Goal: Task Accomplishment & Management: Manage account settings

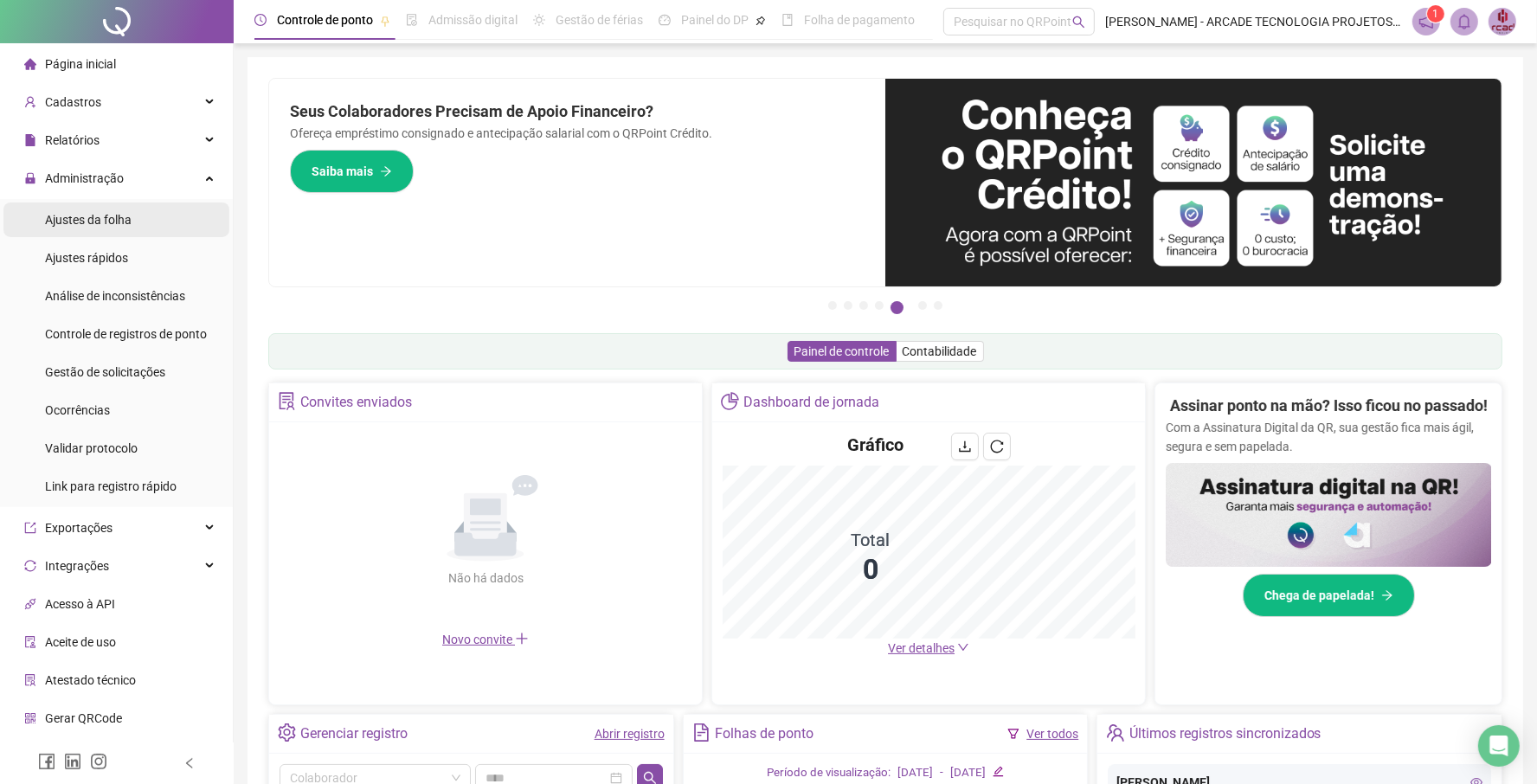
click at [119, 225] on span "Ajustes da folha" at bounding box center [88, 219] width 86 height 13
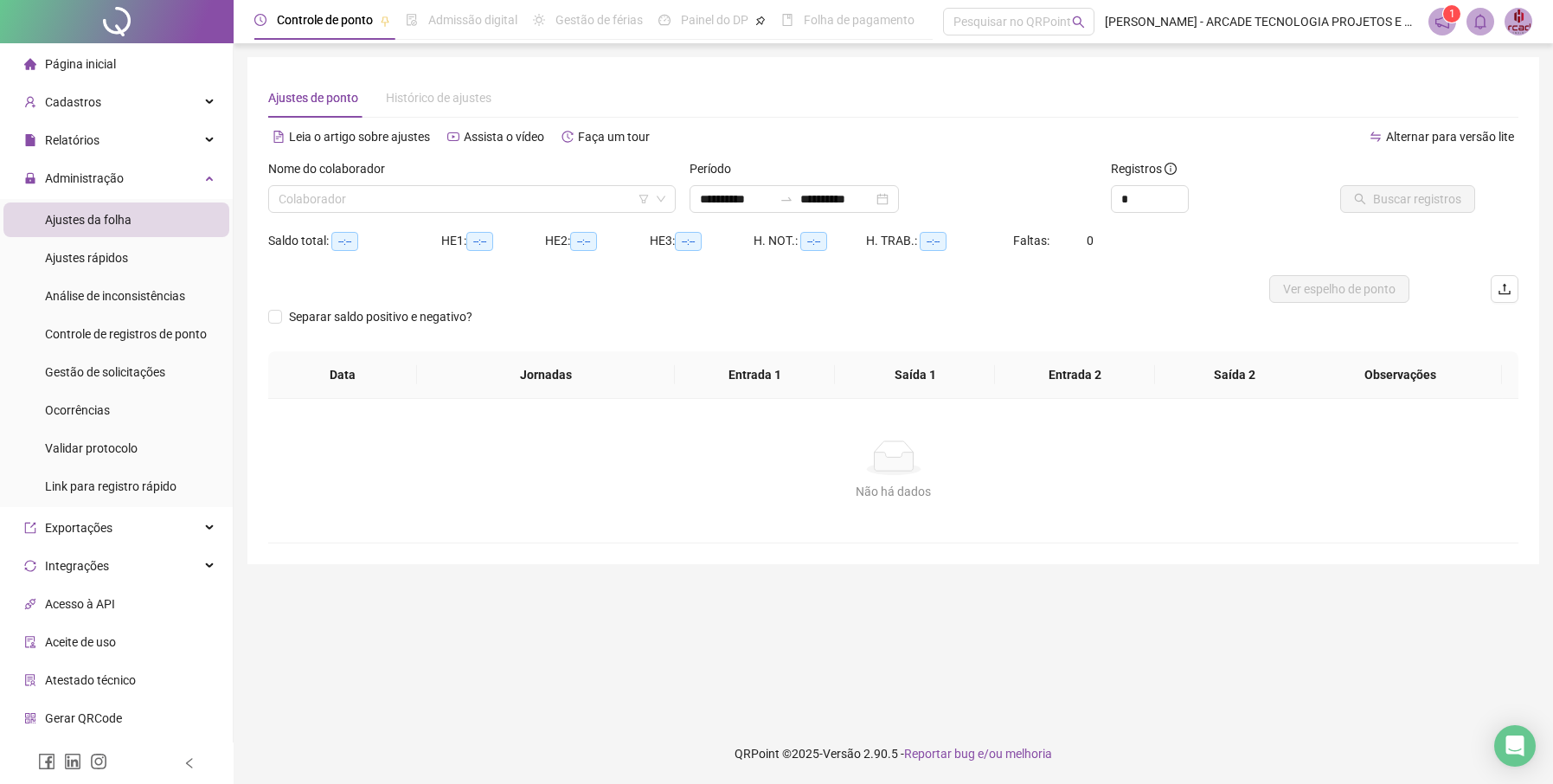
type input "**********"
click at [162, 375] on span "Gestão de solicitações" at bounding box center [105, 372] width 120 height 13
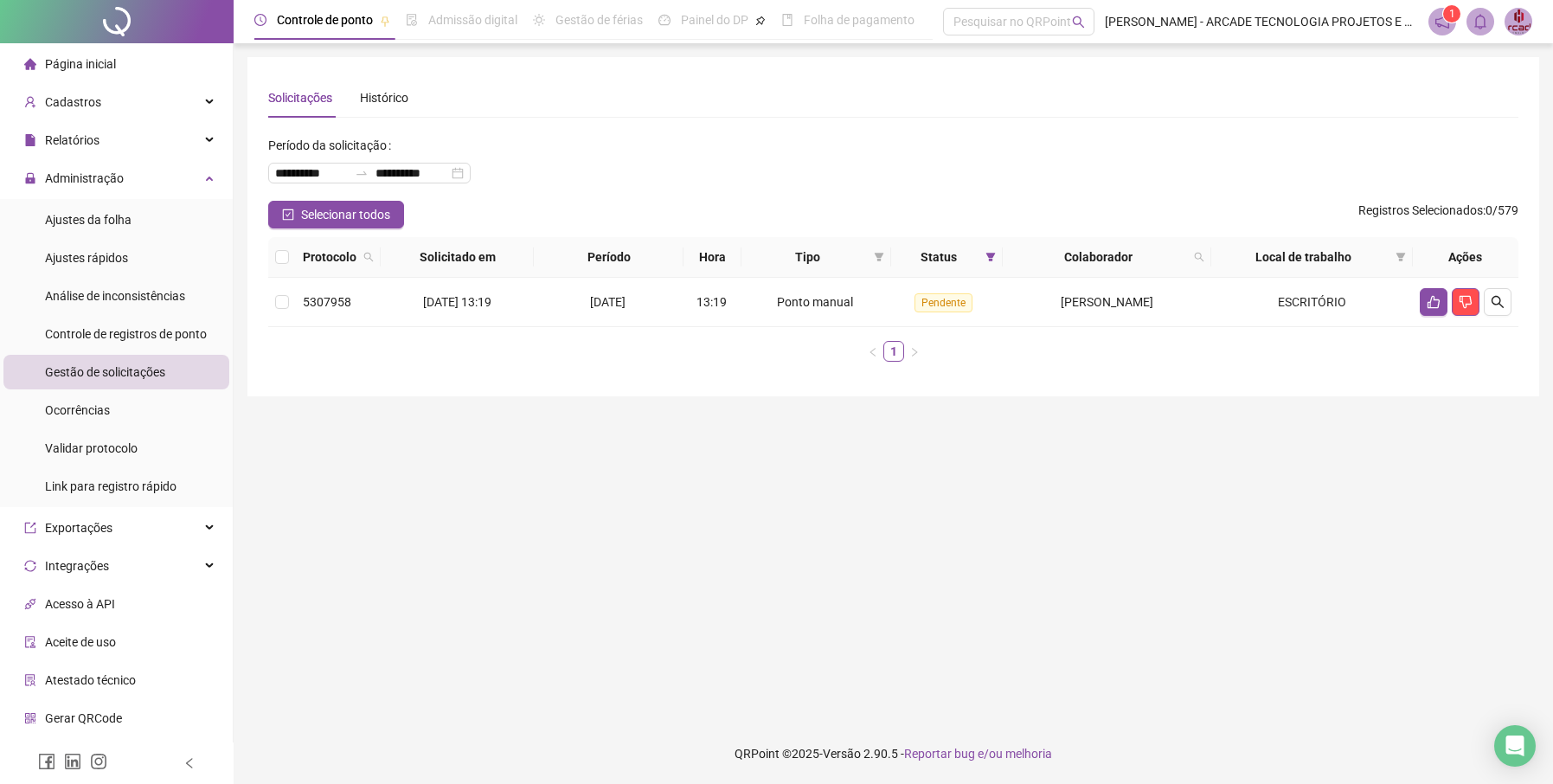
click at [87, 57] on span "Página inicial" at bounding box center [80, 64] width 71 height 13
